Goal: Find specific page/section: Find specific page/section

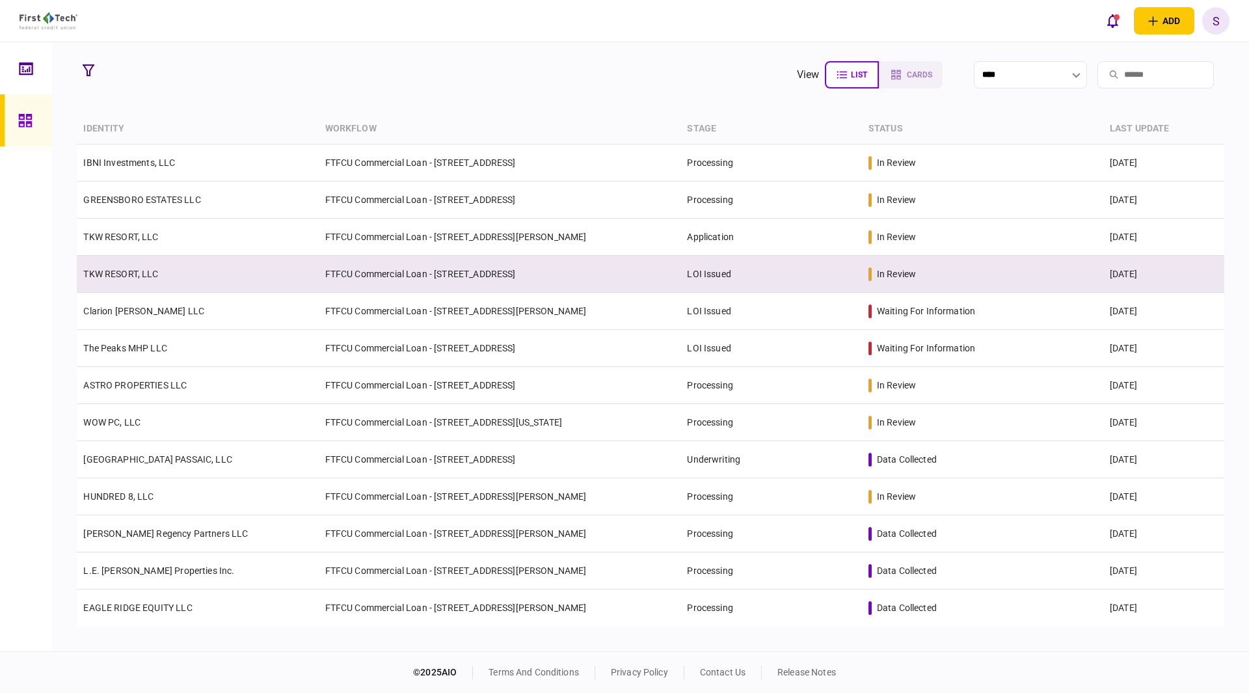
click at [112, 273] on link "TKW RESORT, LLC" at bounding box center [120, 274] width 75 height 10
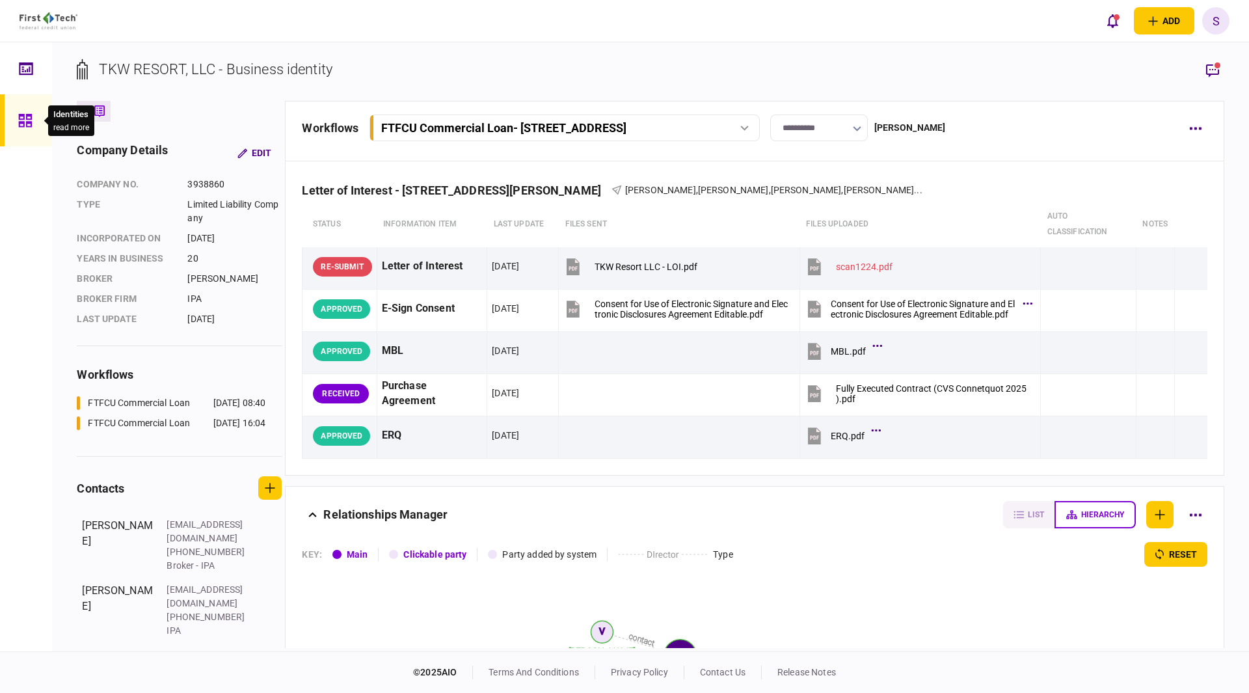
click at [23, 122] on icon at bounding box center [24, 120] width 13 height 13
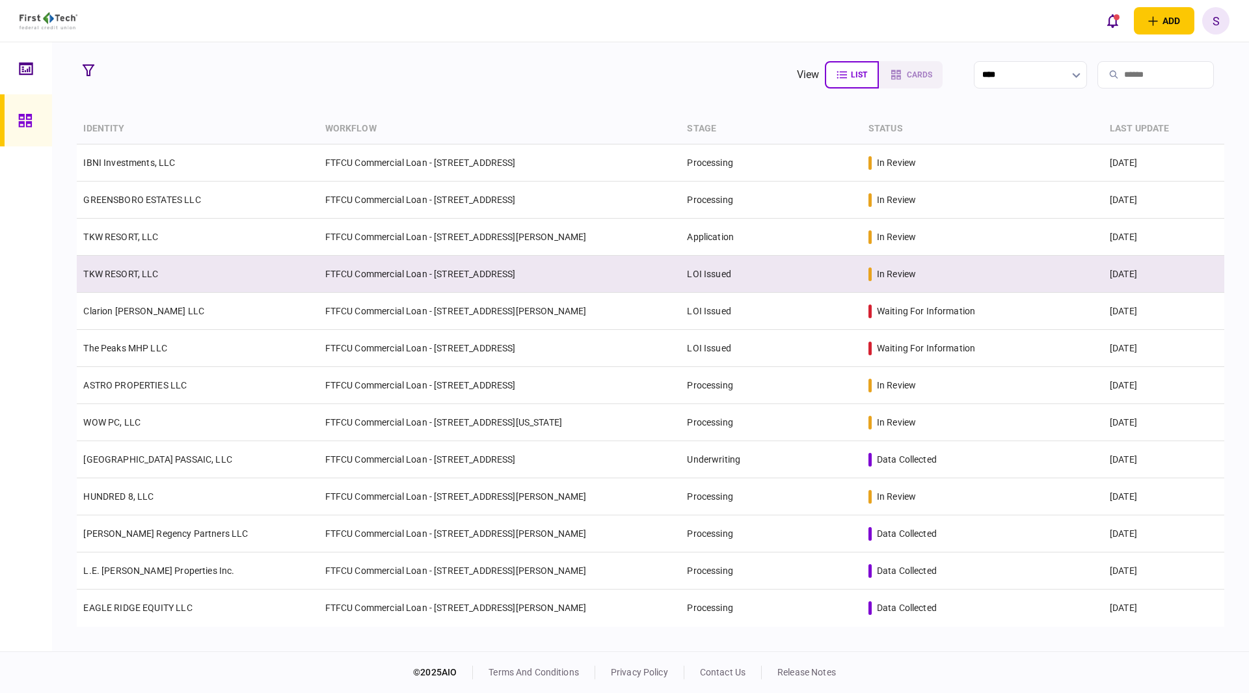
click at [480, 275] on td "FTFCU Commercial Loan - [STREET_ADDRESS]" at bounding box center [500, 274] width 362 height 37
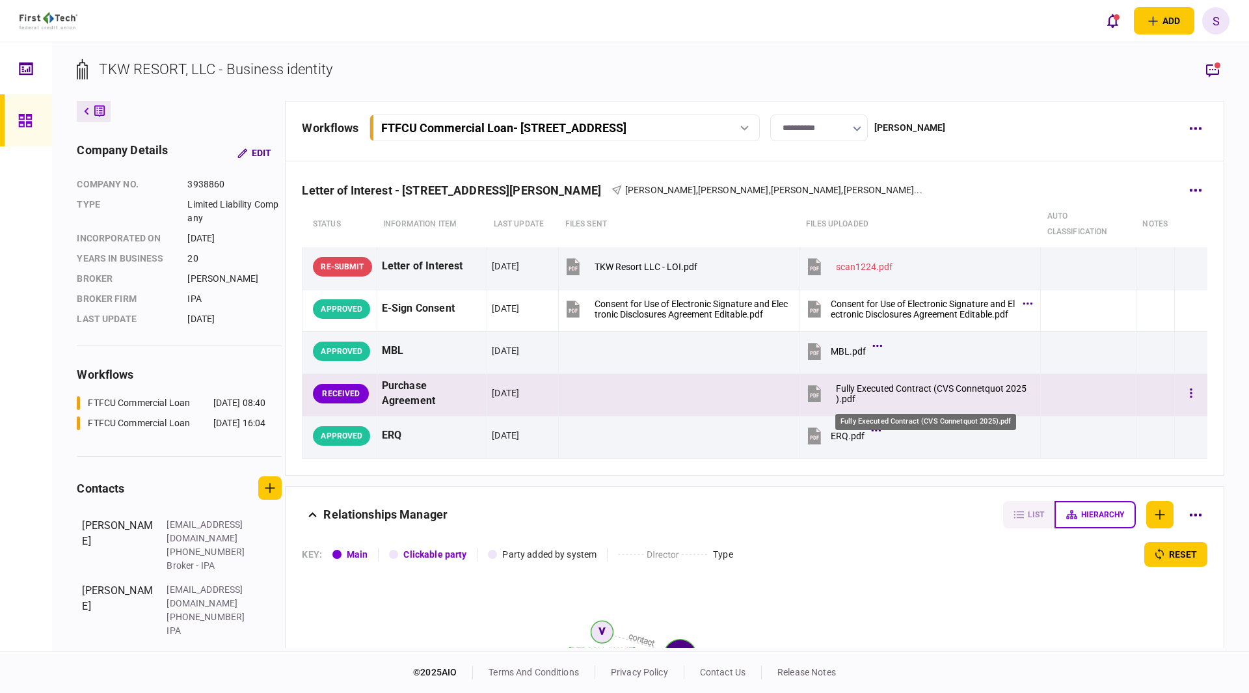
click at [902, 388] on div "Fully Executed Contract (CVS Connetquot 2025).pdf" at bounding box center [932, 393] width 193 height 21
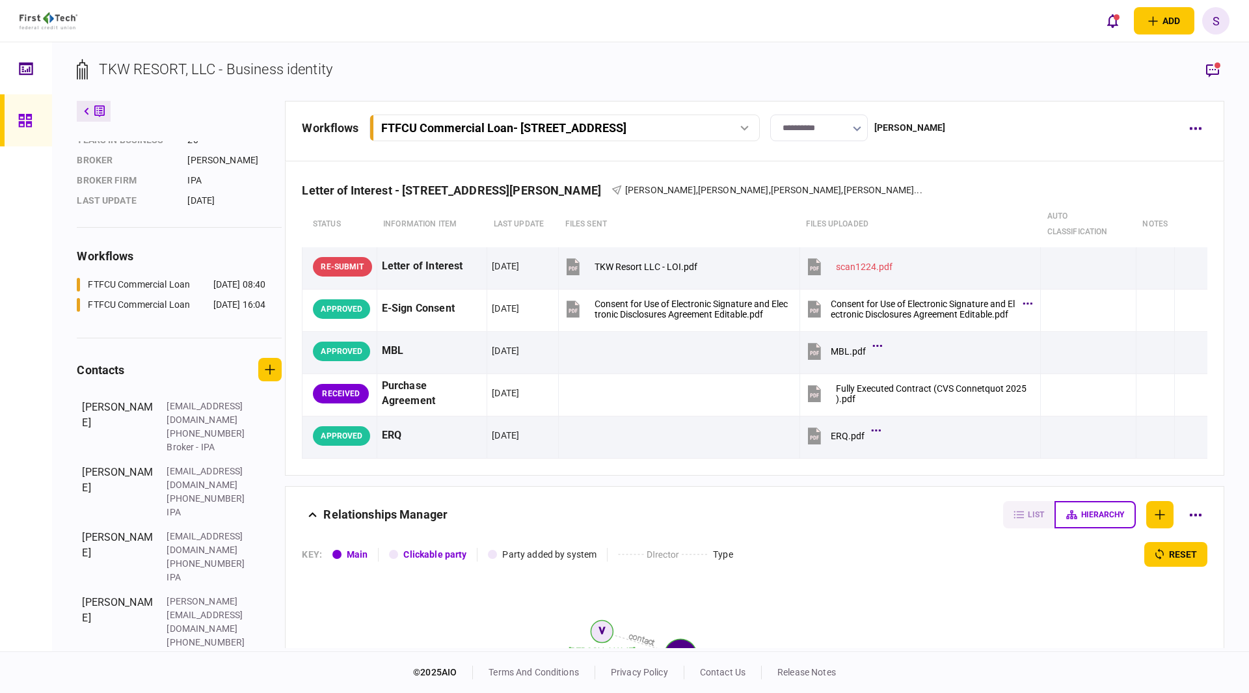
scroll to position [130, 0]
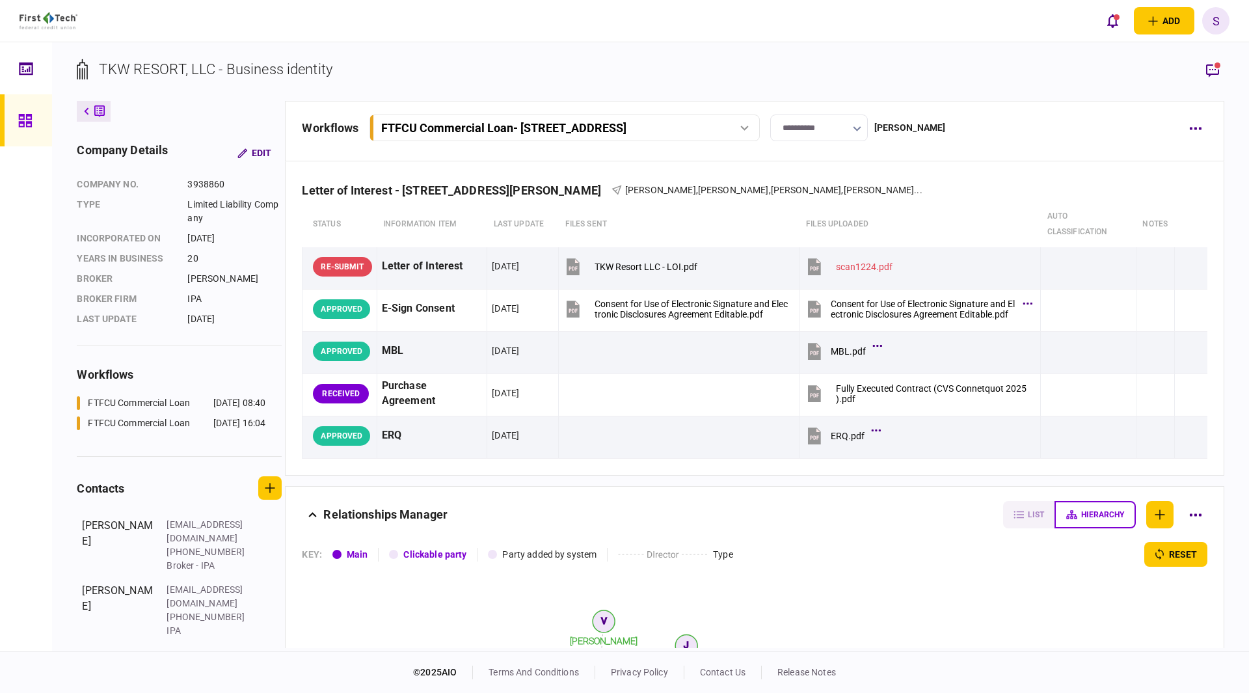
click at [749, 130] on icon at bounding box center [744, 128] width 8 height 5
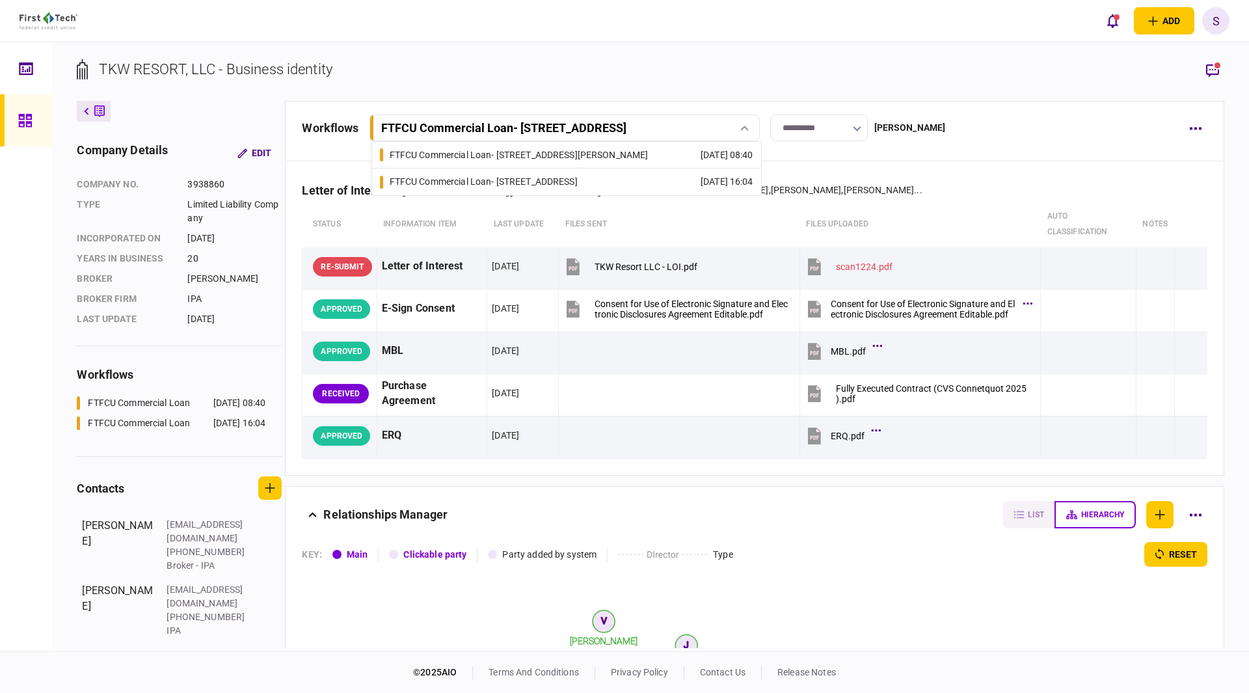
click at [545, 159] on div "FTFCU Commercial Loan - [STREET_ADDRESS][PERSON_NAME]" at bounding box center [519, 155] width 259 height 14
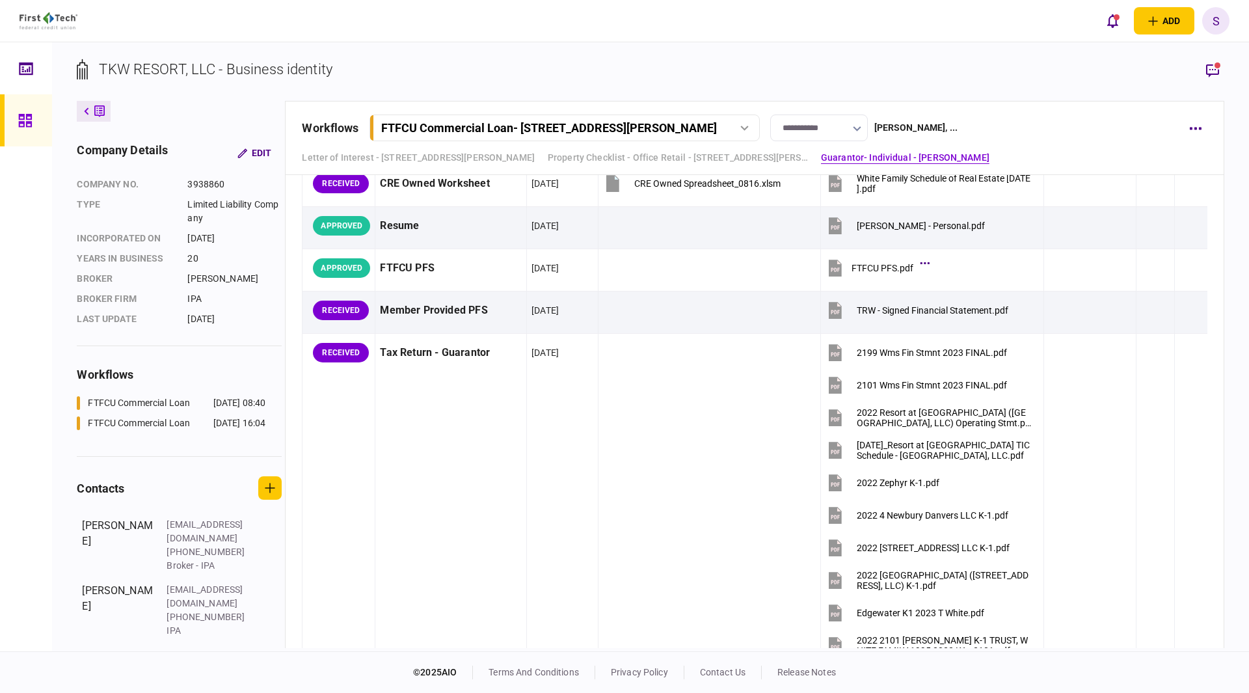
scroll to position [1822, 0]
click at [28, 126] on icon at bounding box center [24, 120] width 13 height 13
